Goal: Task Accomplishment & Management: Manage account settings

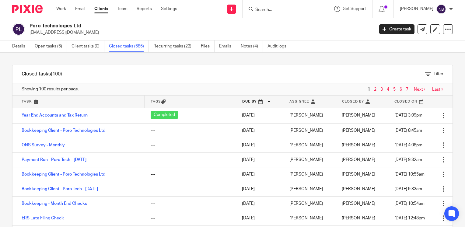
scroll to position [243, 0]
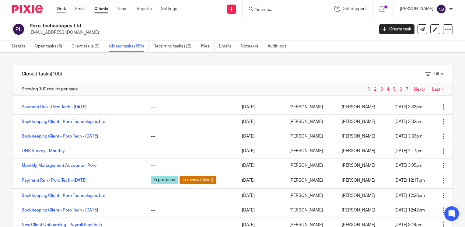
click at [60, 10] on link "Work" at bounding box center [61, 9] width 10 height 6
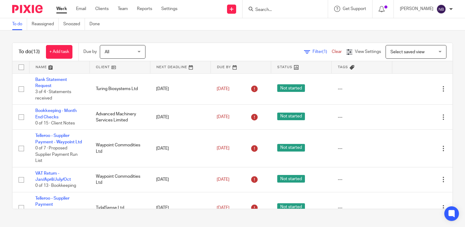
click at [103, 65] on link at bounding box center [120, 67] width 60 height 12
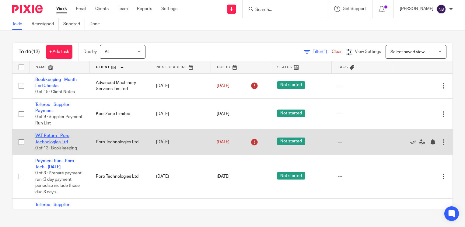
click at [60, 143] on link "VAT Return - Poro Technologies Ltd" at bounding box center [52, 139] width 34 height 10
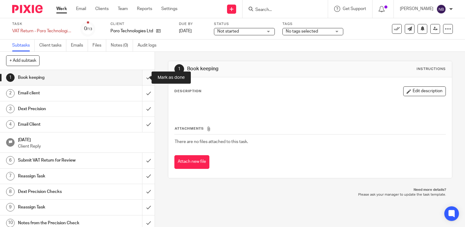
click at [140, 75] on input "submit" at bounding box center [77, 77] width 155 height 15
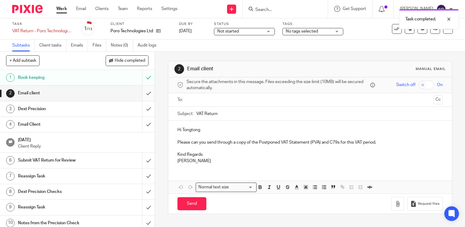
click at [144, 97] on input "submit" at bounding box center [77, 92] width 155 height 15
click at [143, 107] on input "submit" at bounding box center [77, 108] width 155 height 15
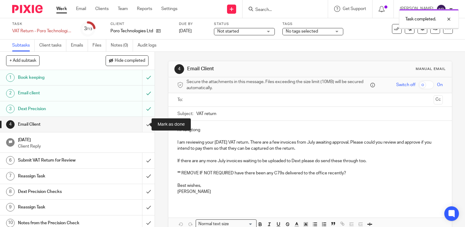
click at [143, 124] on input "submit" at bounding box center [77, 124] width 155 height 15
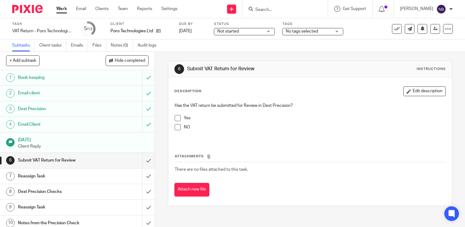
click at [175, 118] on span at bounding box center [178, 118] width 6 height 6
click at [144, 161] on input "submit" at bounding box center [77, 160] width 155 height 15
click at [126, 174] on div "Reassign Task" at bounding box center [77, 176] width 118 height 9
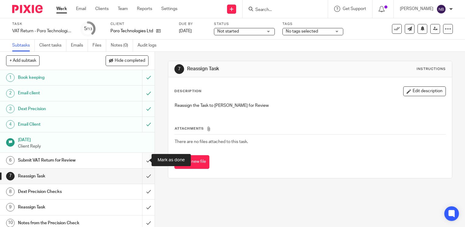
click at [146, 159] on input "submit" at bounding box center [77, 160] width 155 height 15
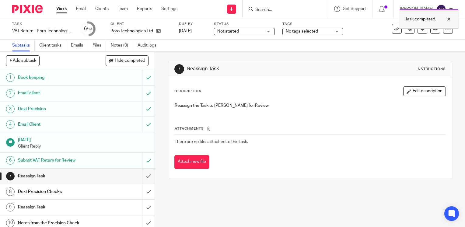
click at [451, 16] on div at bounding box center [444, 19] width 16 height 7
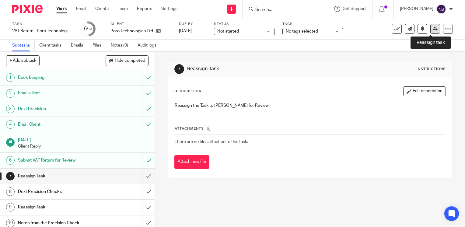
click at [434, 31] on link at bounding box center [435, 29] width 10 height 10
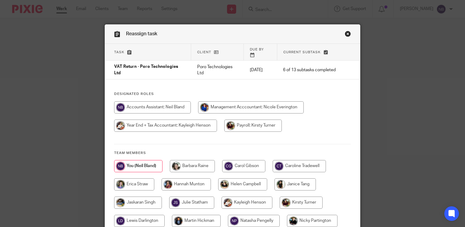
click at [222, 183] on input "radio" at bounding box center [242, 184] width 49 height 12
radio input "true"
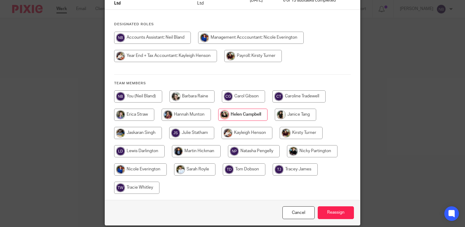
scroll to position [88, 0]
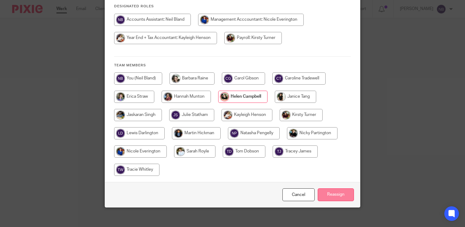
click at [327, 190] on input "Reassign" at bounding box center [336, 194] width 36 height 13
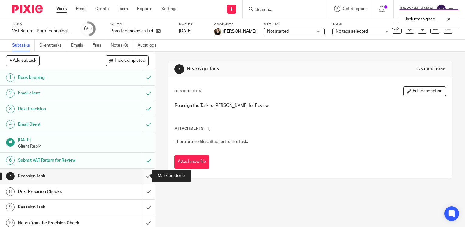
click at [140, 176] on input "submit" at bounding box center [77, 176] width 155 height 15
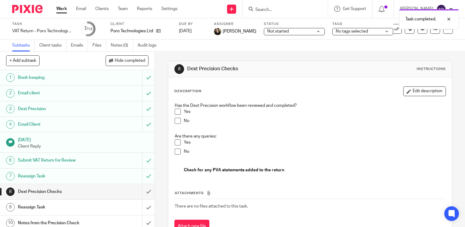
click at [58, 11] on link "Work" at bounding box center [61, 9] width 11 height 6
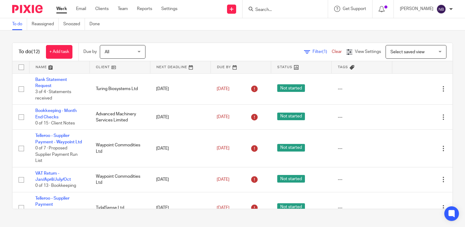
click at [102, 70] on link at bounding box center [120, 67] width 60 height 12
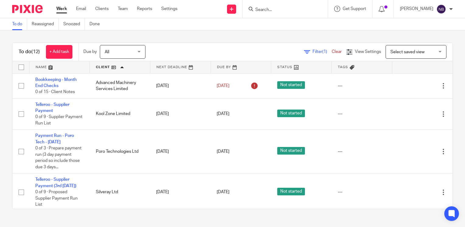
click at [45, 68] on link at bounding box center [60, 67] width 60 height 12
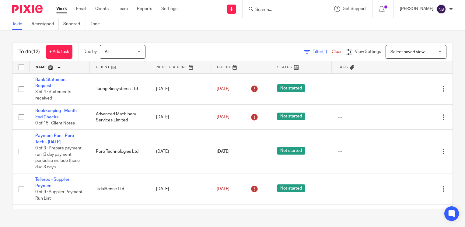
click at [45, 68] on link at bounding box center [60, 67] width 60 height 12
